Goal: Information Seeking & Learning: Learn about a topic

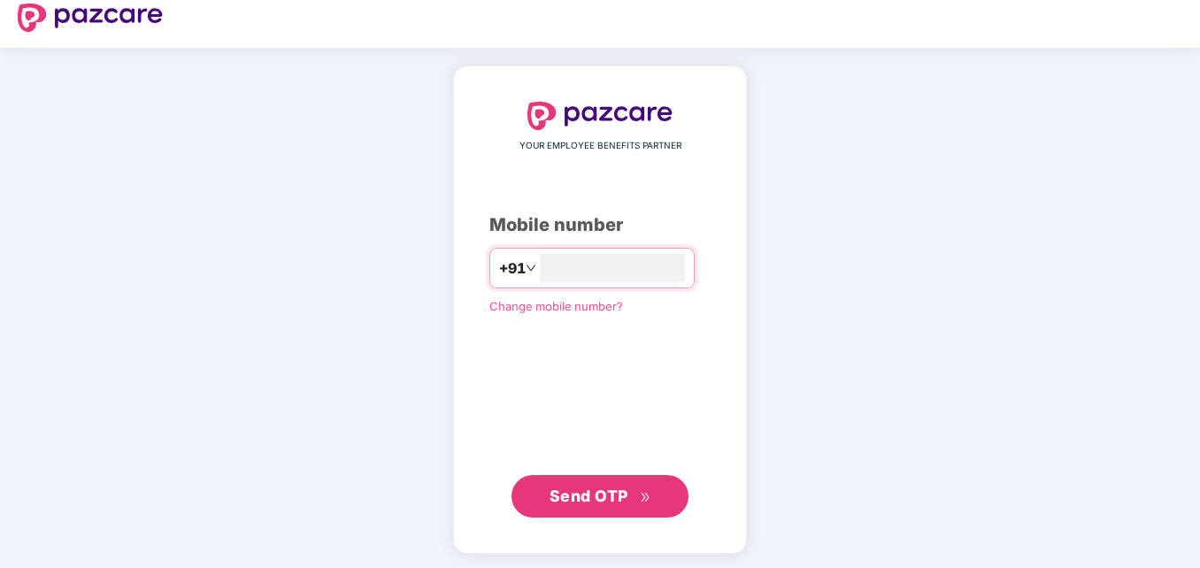
scroll to position [19, 0]
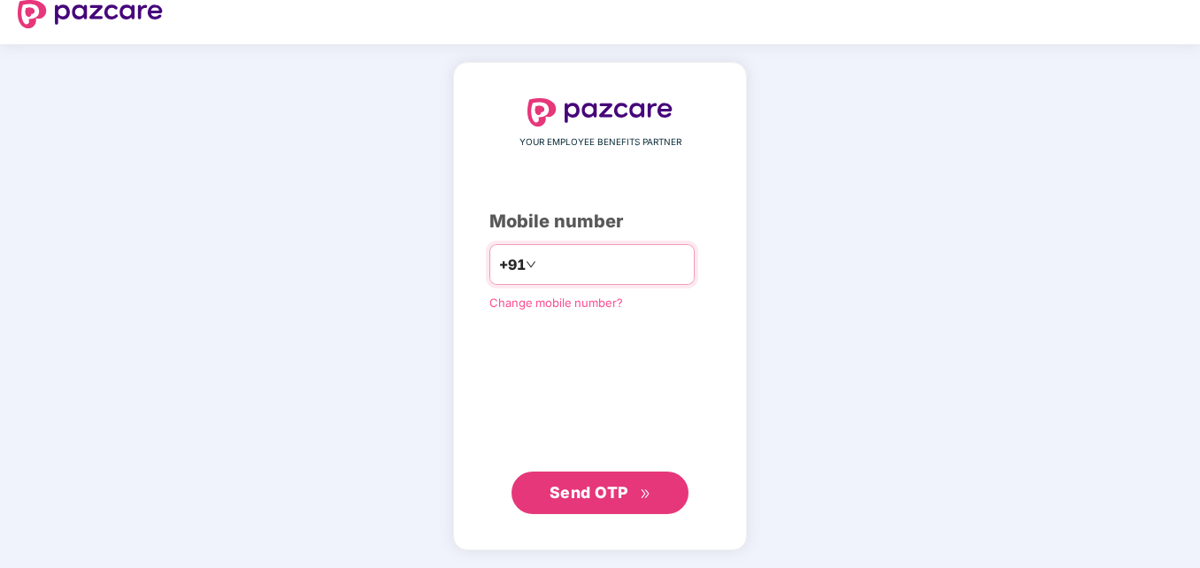
click at [552, 251] on input "number" at bounding box center [612, 264] width 145 height 28
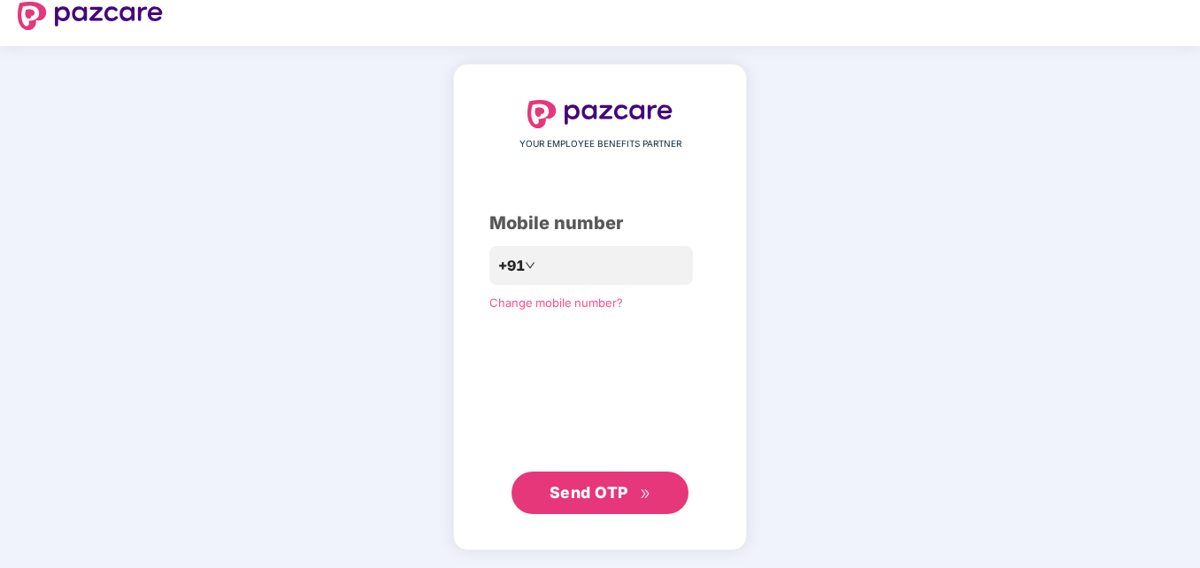
click at [588, 488] on span "Send OTP" at bounding box center [589, 492] width 79 height 19
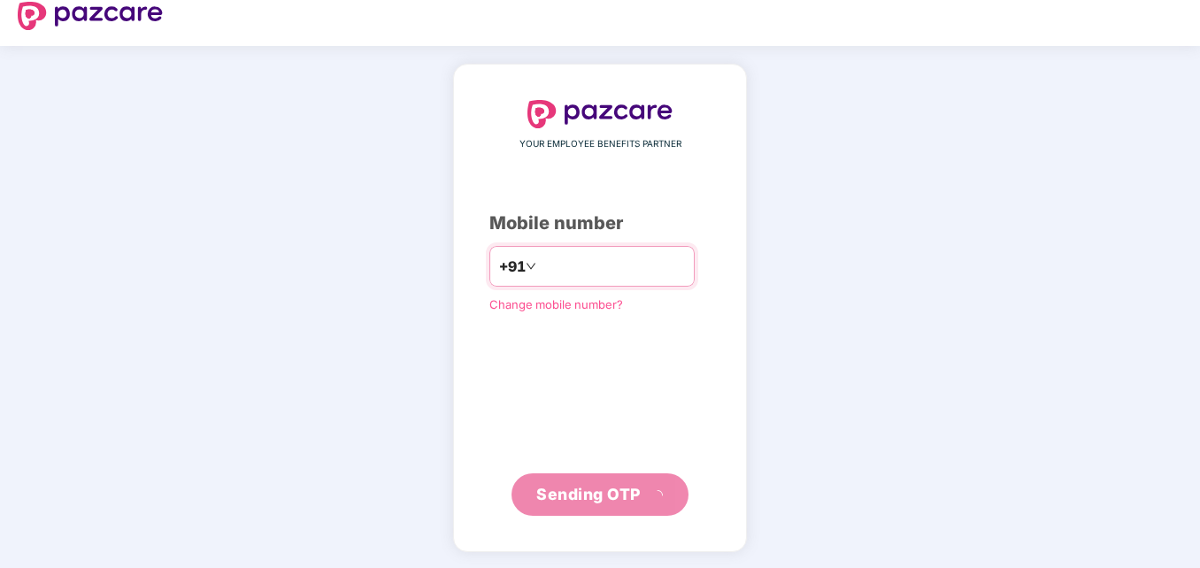
click at [540, 263] on input "**********" at bounding box center [612, 266] width 145 height 28
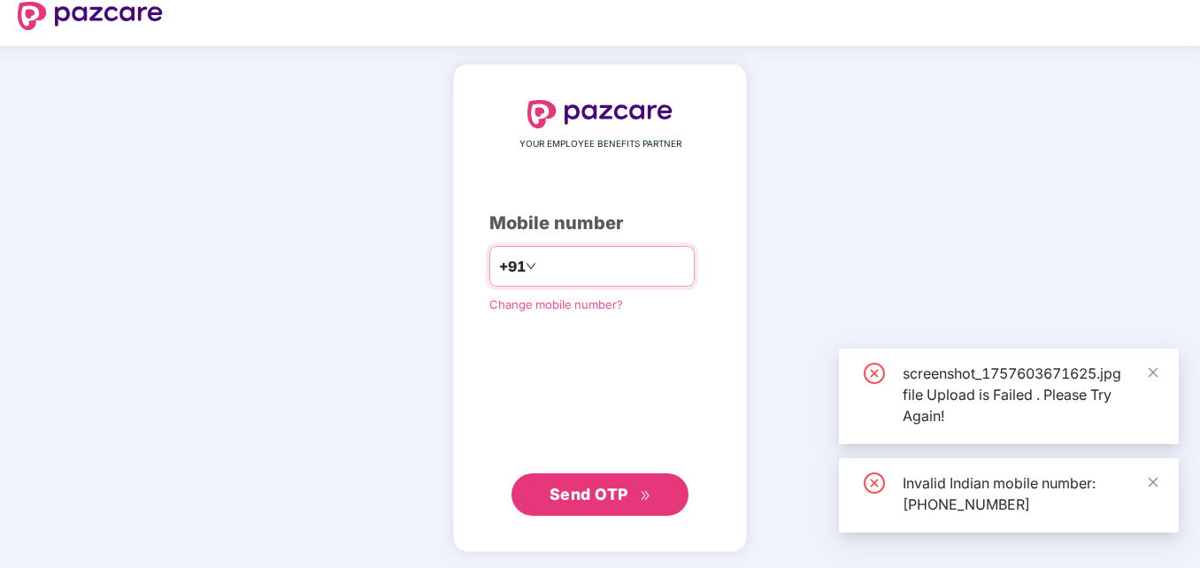
type input "**********"
click at [588, 496] on span "Send OTP" at bounding box center [589, 494] width 79 height 19
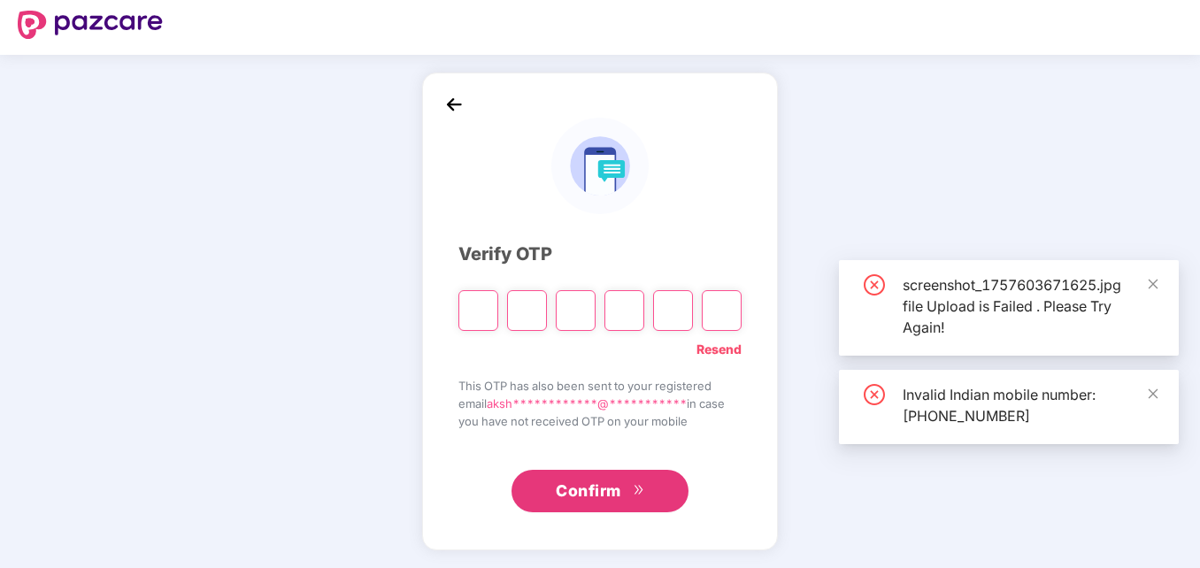
scroll to position [9, 0]
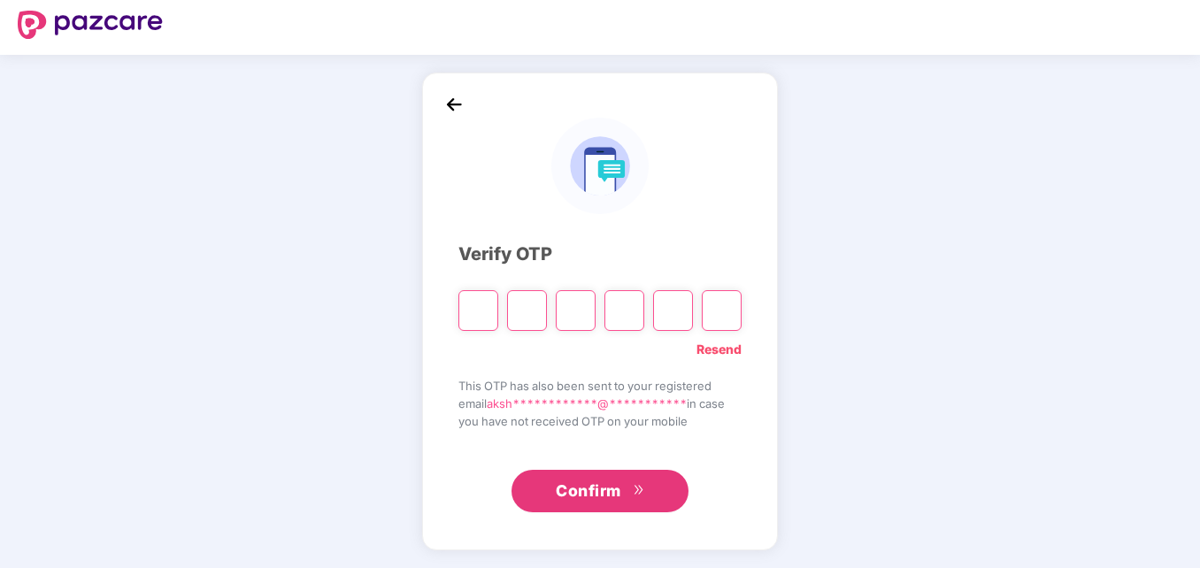
click at [473, 312] on input "Please enter verification code. Digit 1" at bounding box center [478, 310] width 40 height 41
type input "*"
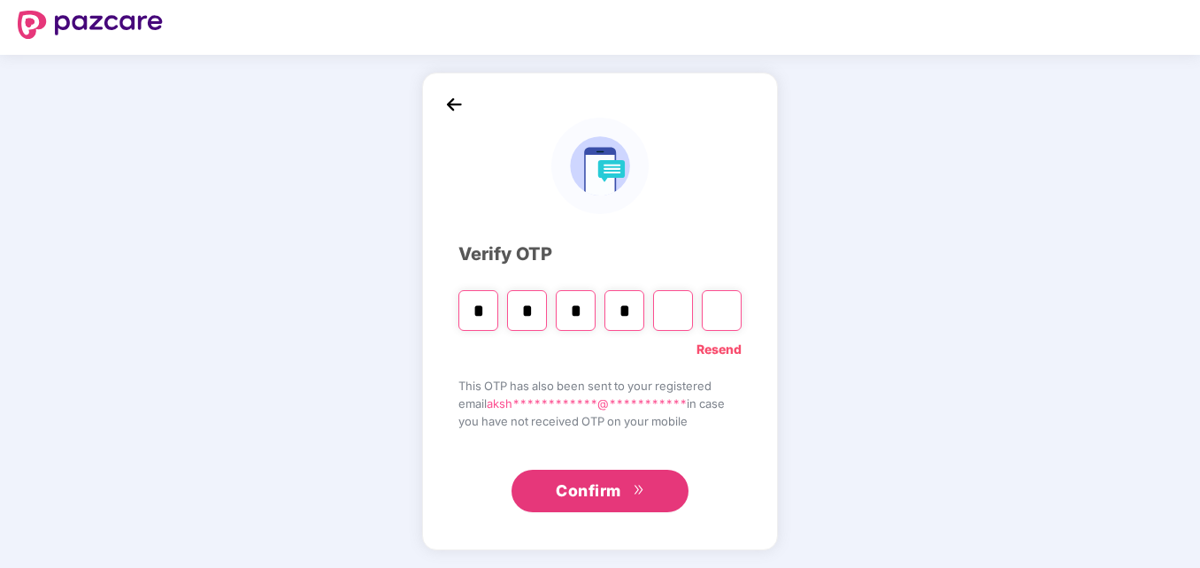
type input "*"
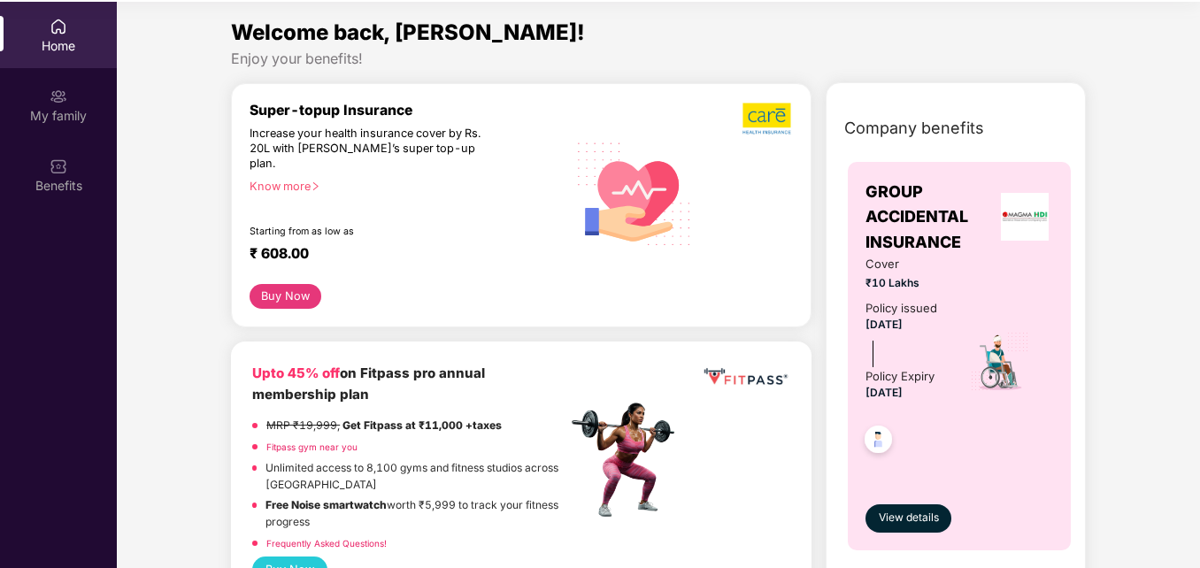
scroll to position [9, 0]
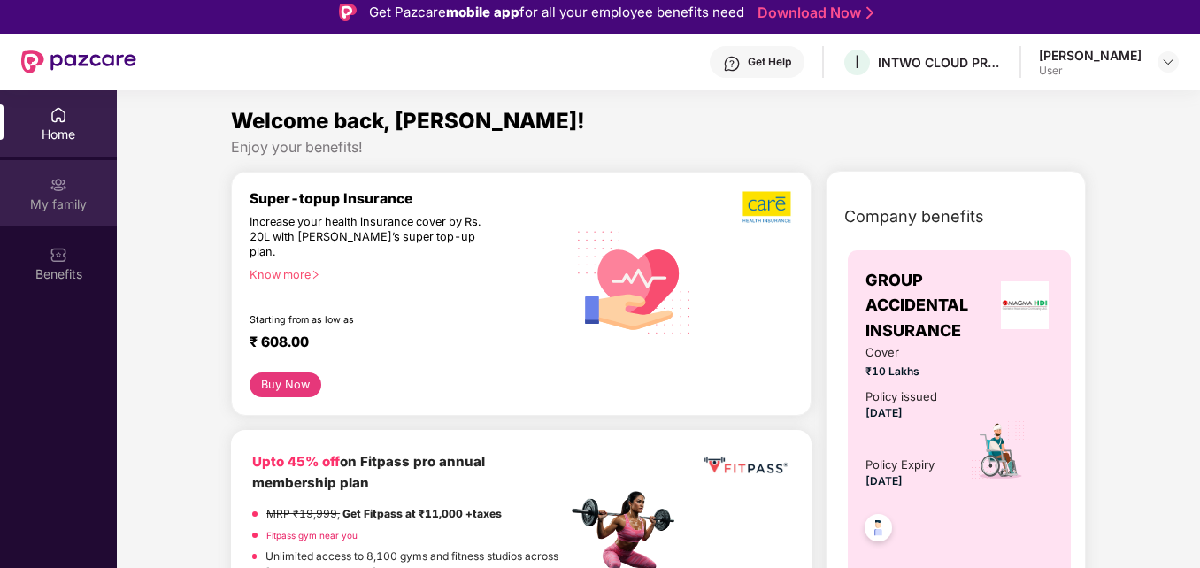
click at [54, 188] on img at bounding box center [59, 185] width 18 height 18
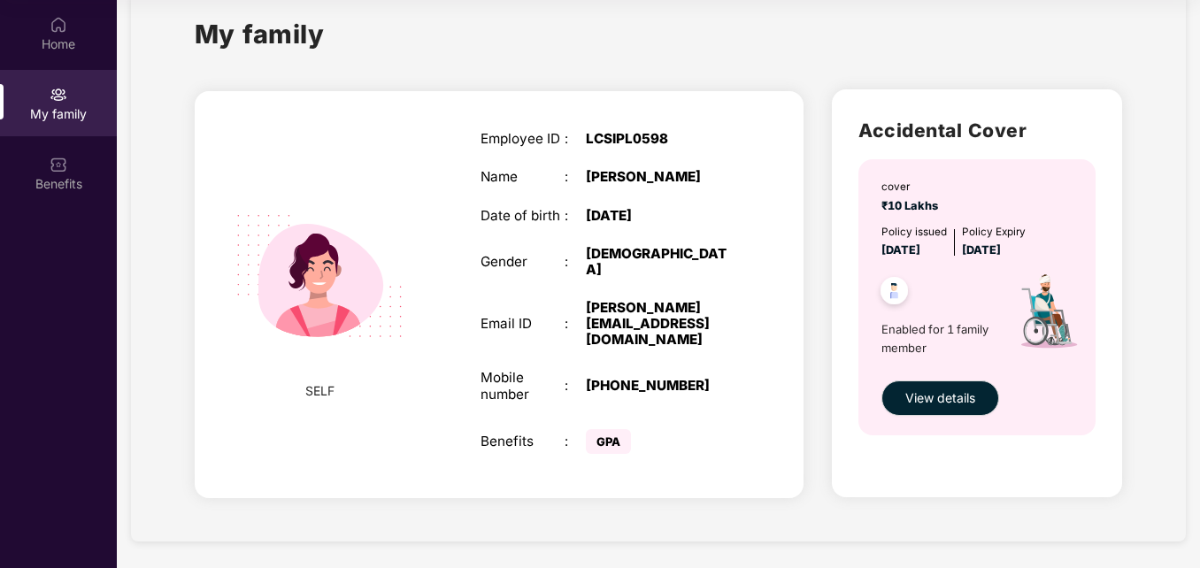
scroll to position [36, 0]
click at [913, 405] on span "View details" at bounding box center [940, 397] width 70 height 19
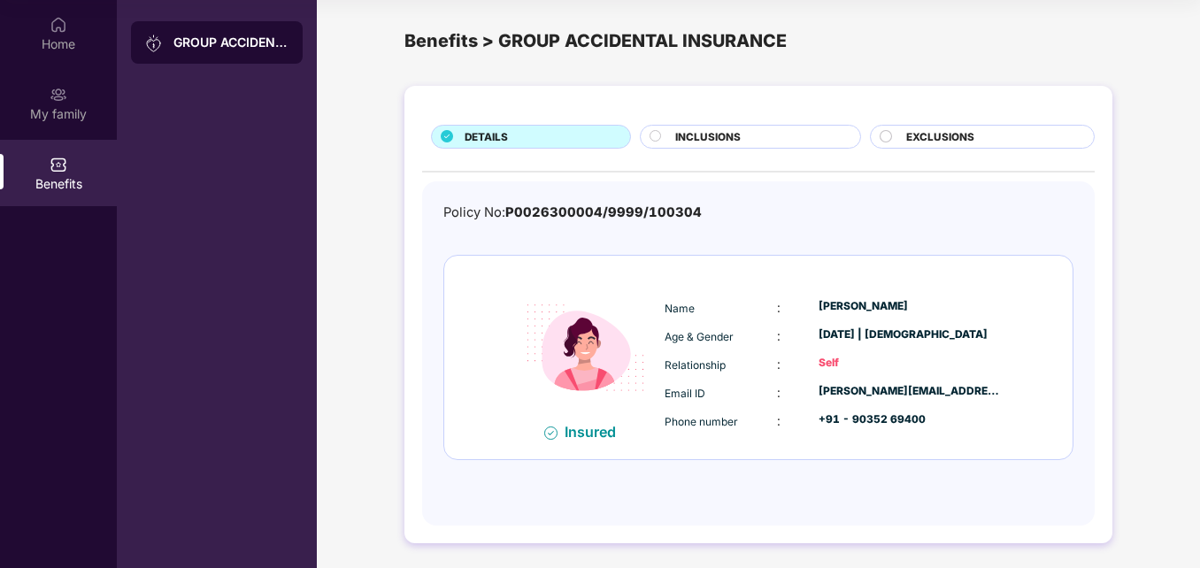
scroll to position [10, 0]
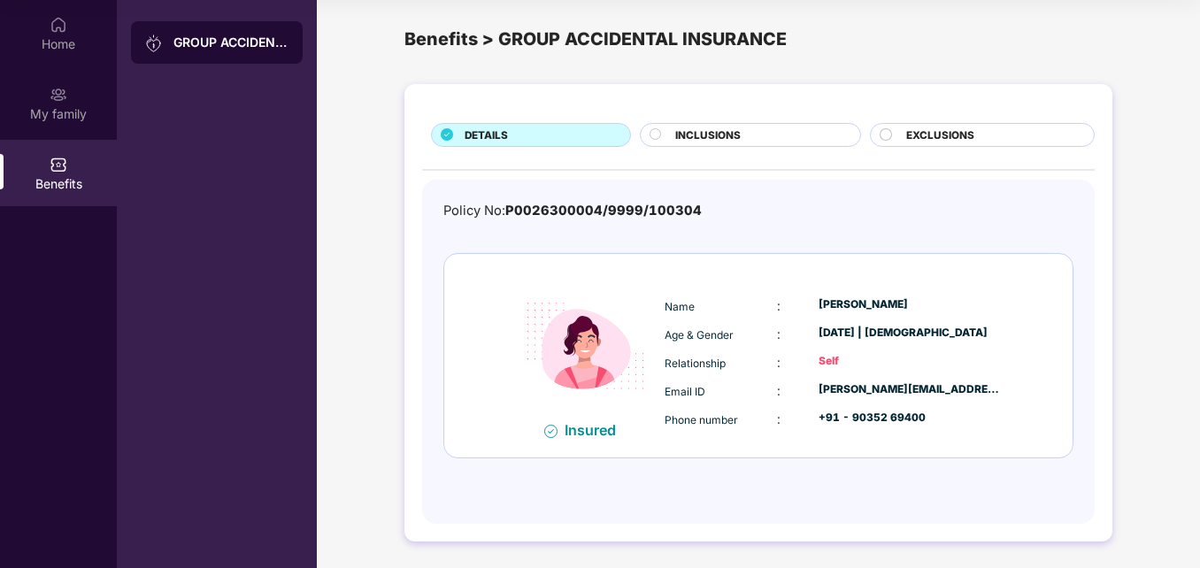
click at [747, 138] on div "INCLUSIONS" at bounding box center [759, 136] width 186 height 19
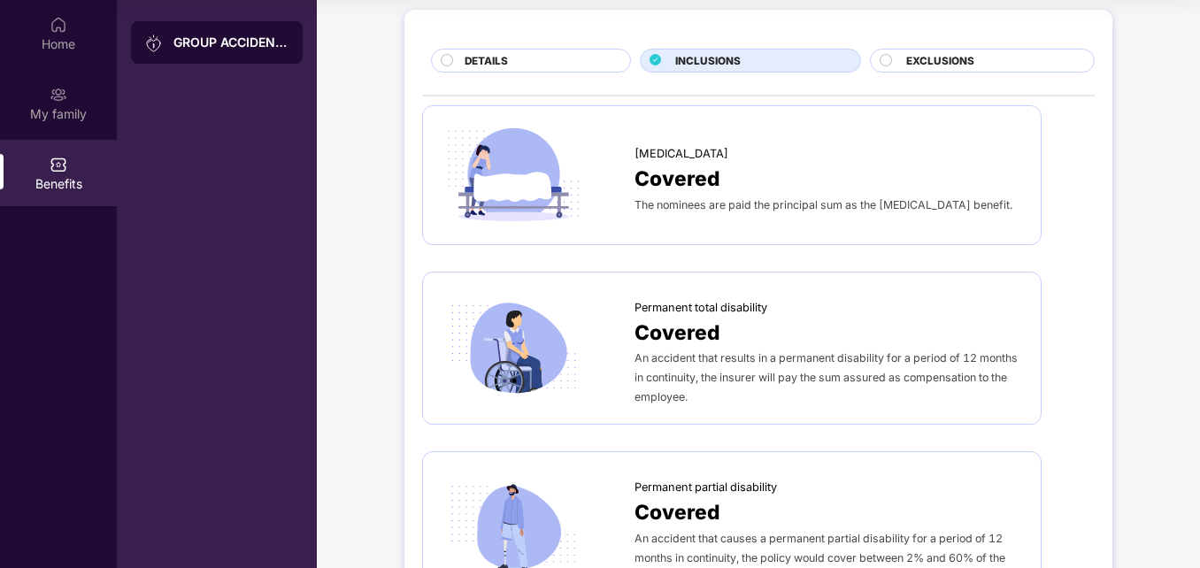
scroll to position [88, 0]
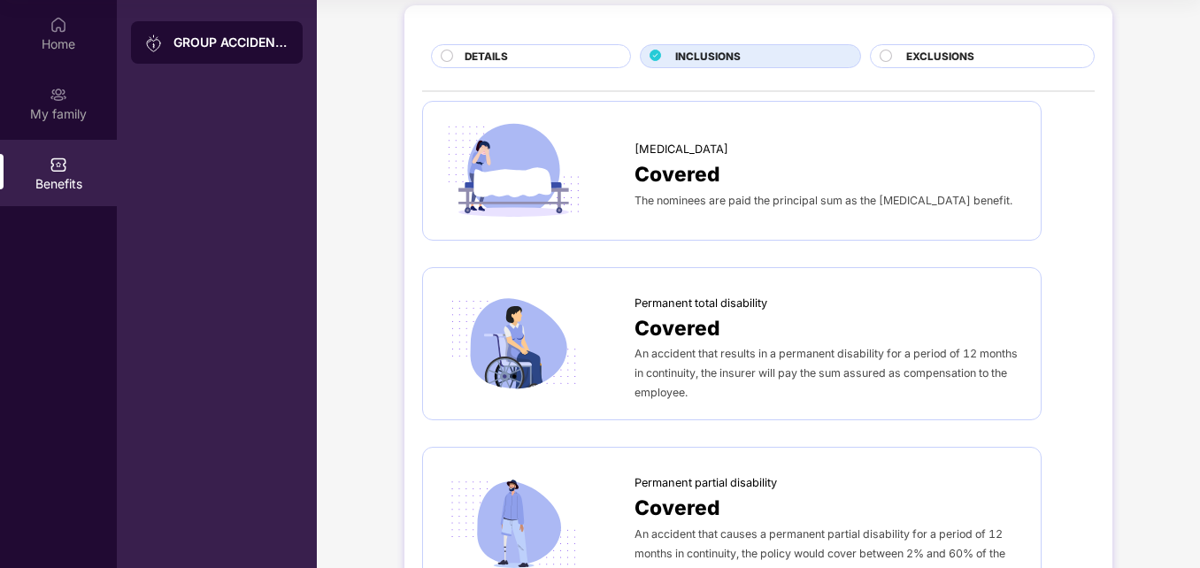
click at [534, 58] on div "DETAILS" at bounding box center [538, 58] width 165 height 19
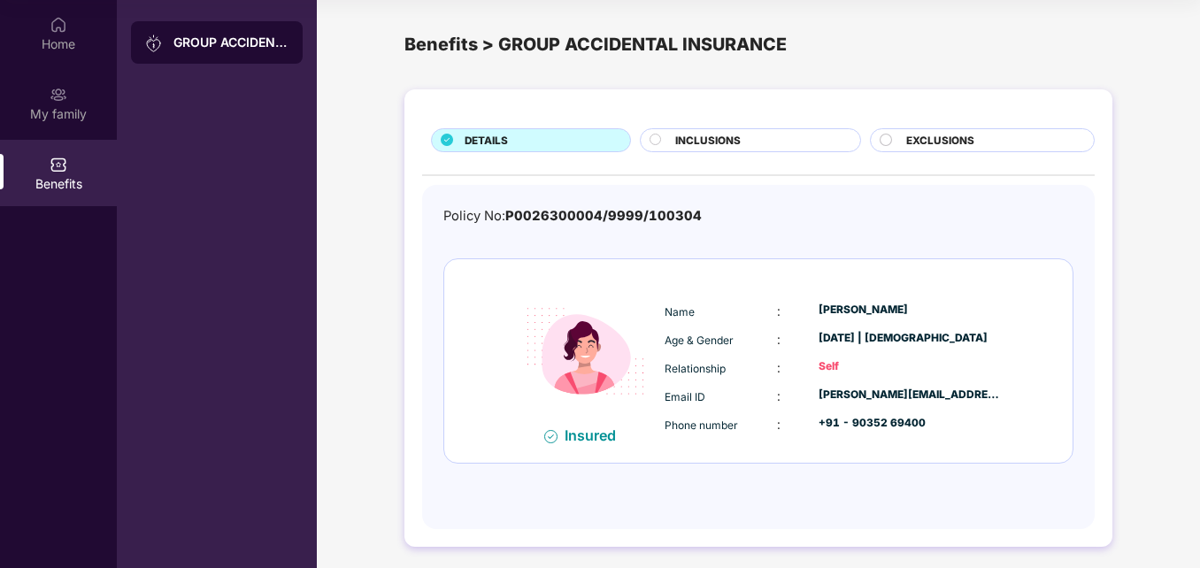
scroll to position [0, 0]
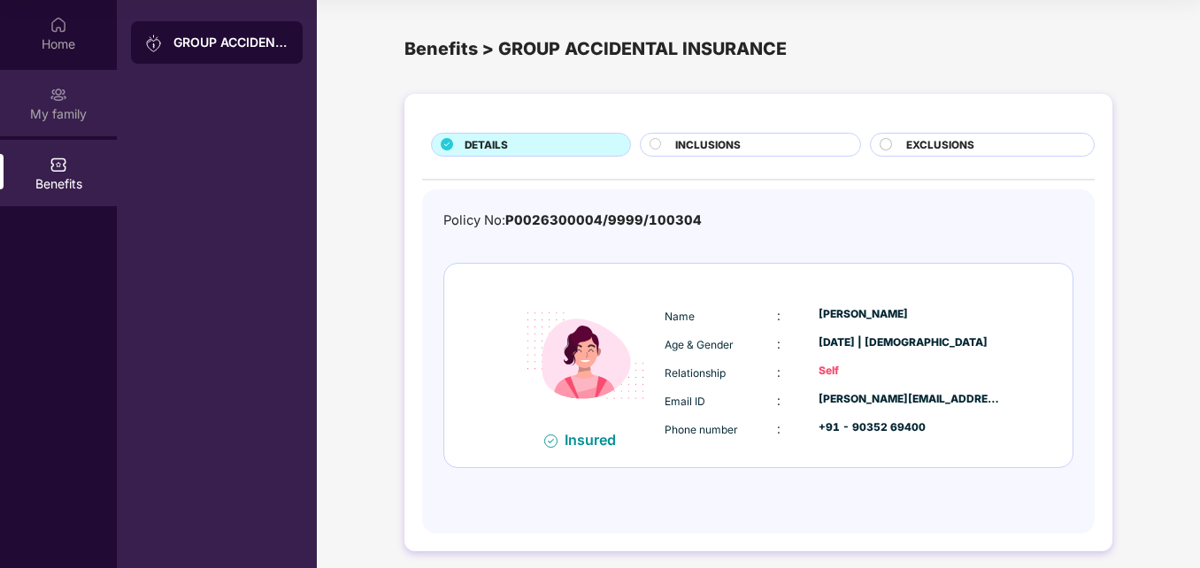
click at [61, 118] on div "My family" at bounding box center [58, 114] width 117 height 18
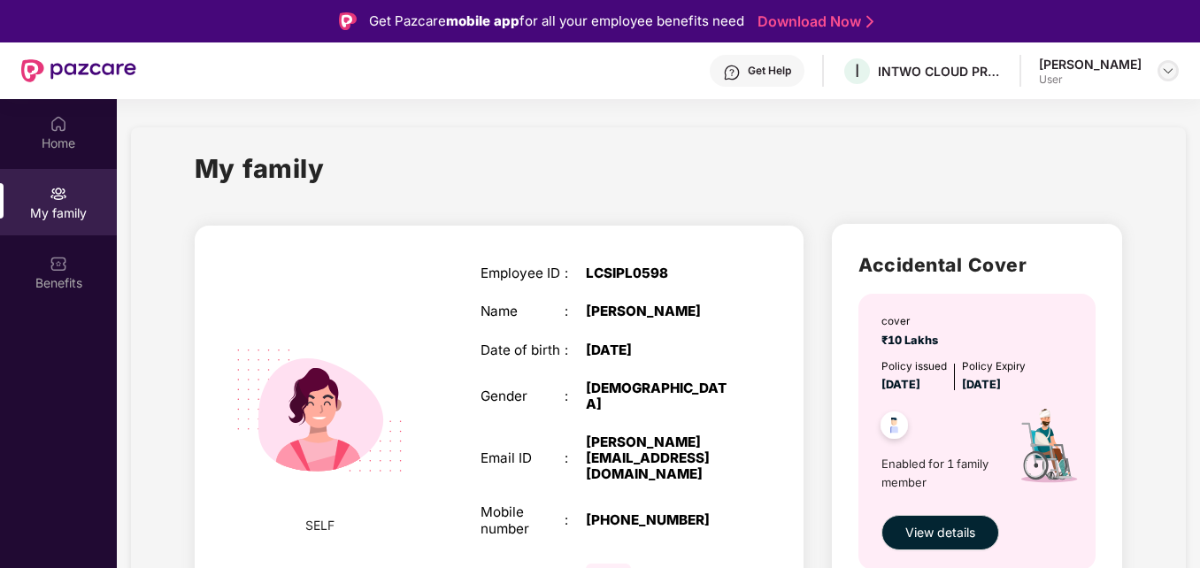
click at [1166, 73] on img at bounding box center [1168, 71] width 14 height 14
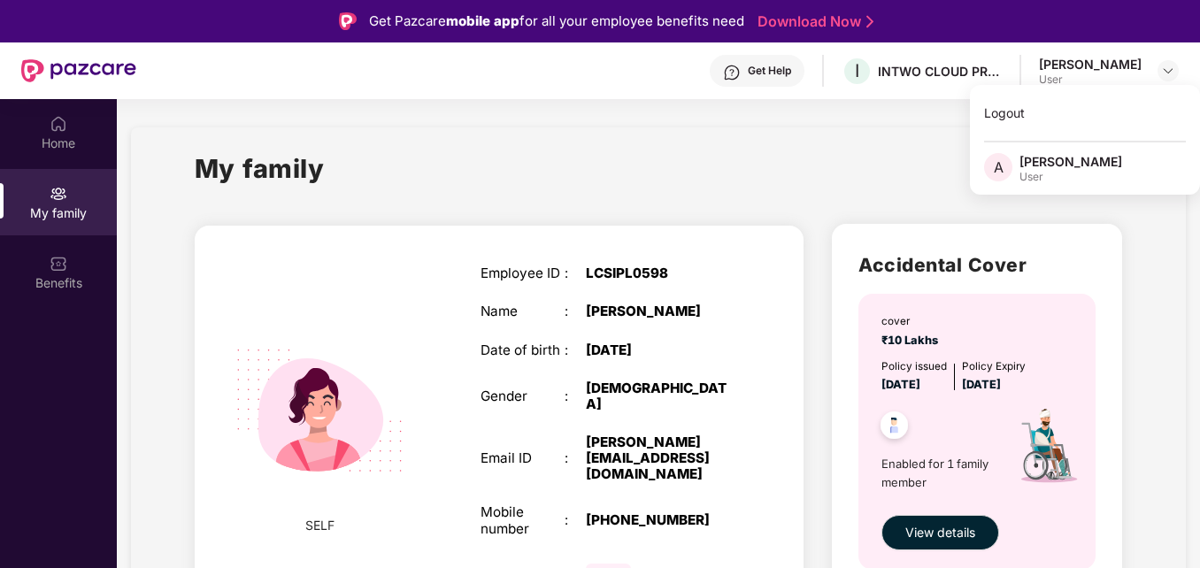
click at [835, 152] on div "My family" at bounding box center [659, 179] width 928 height 61
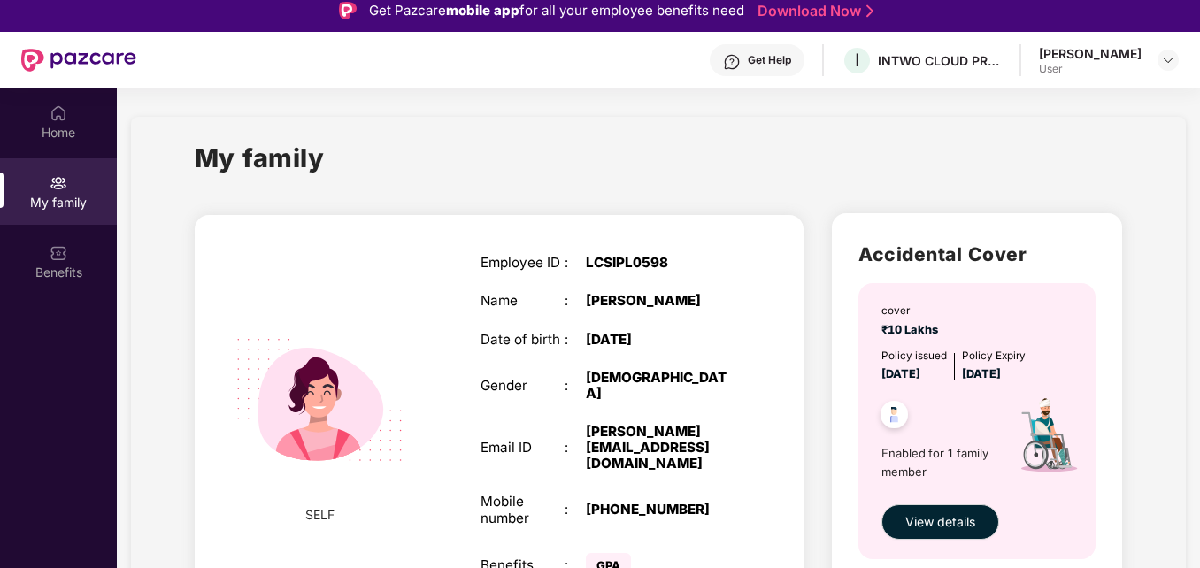
click at [748, 61] on div "Get Help" at bounding box center [769, 60] width 43 height 14
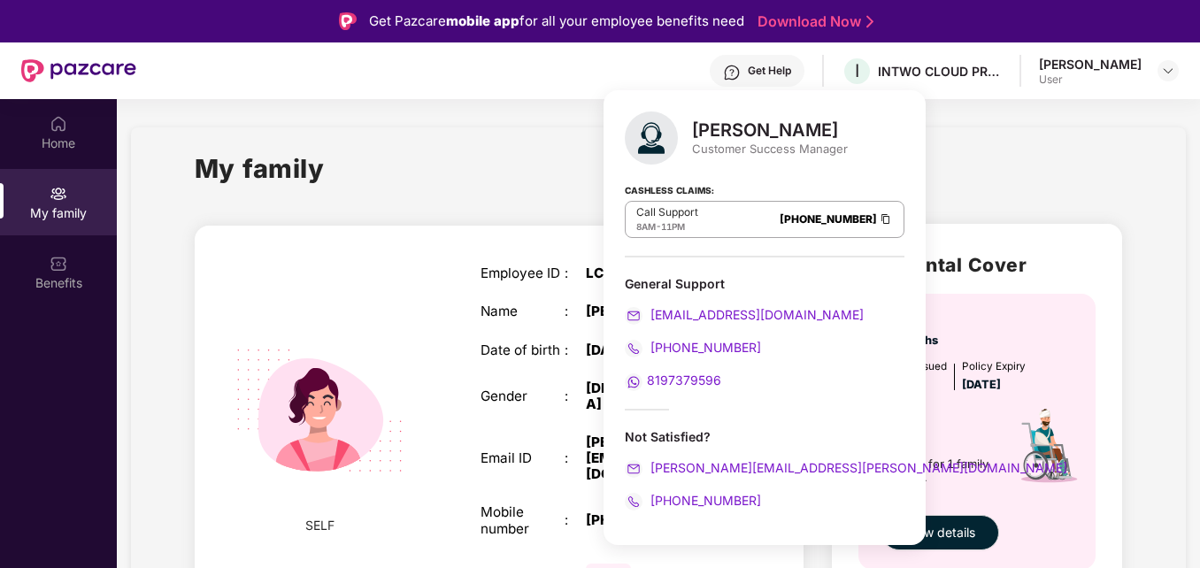
click at [519, 158] on div "My family" at bounding box center [659, 179] width 928 height 61
